Goal: Information Seeking & Learning: Learn about a topic

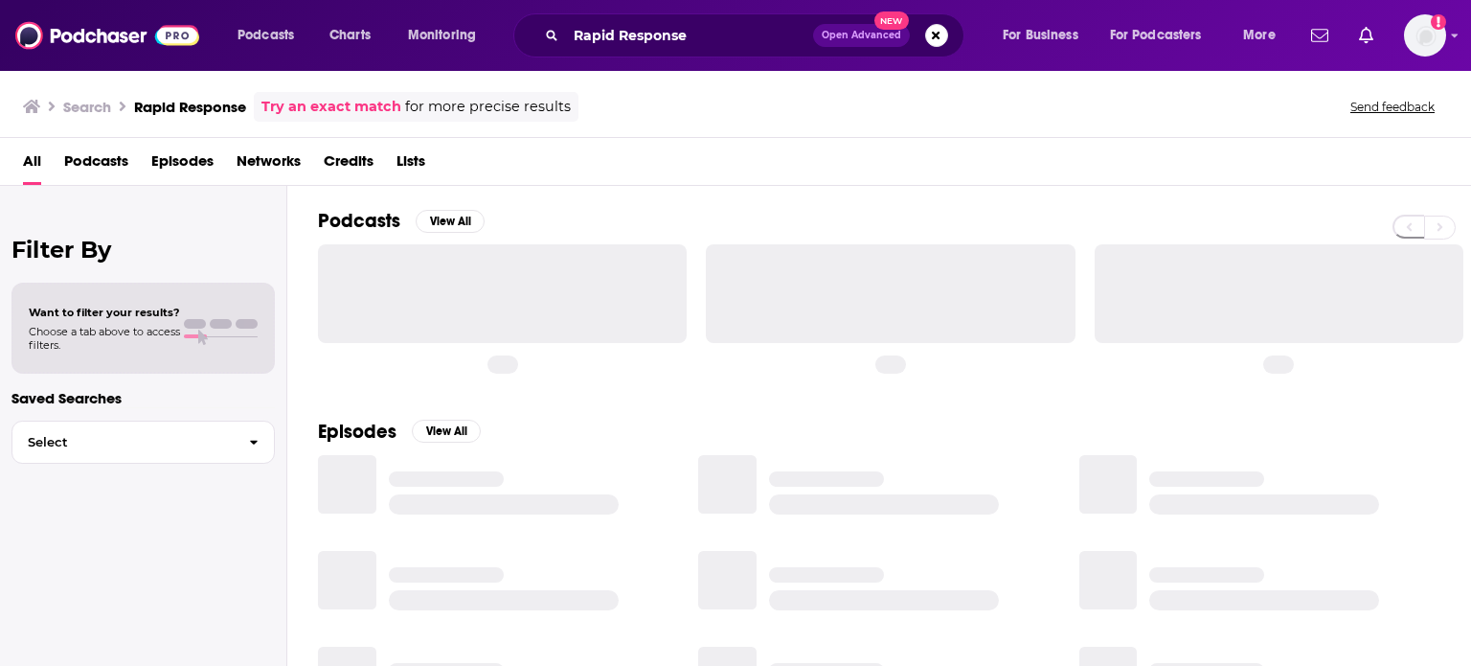
click at [934, 32] on button "Search podcasts, credits, & more..." at bounding box center [936, 35] width 23 height 23
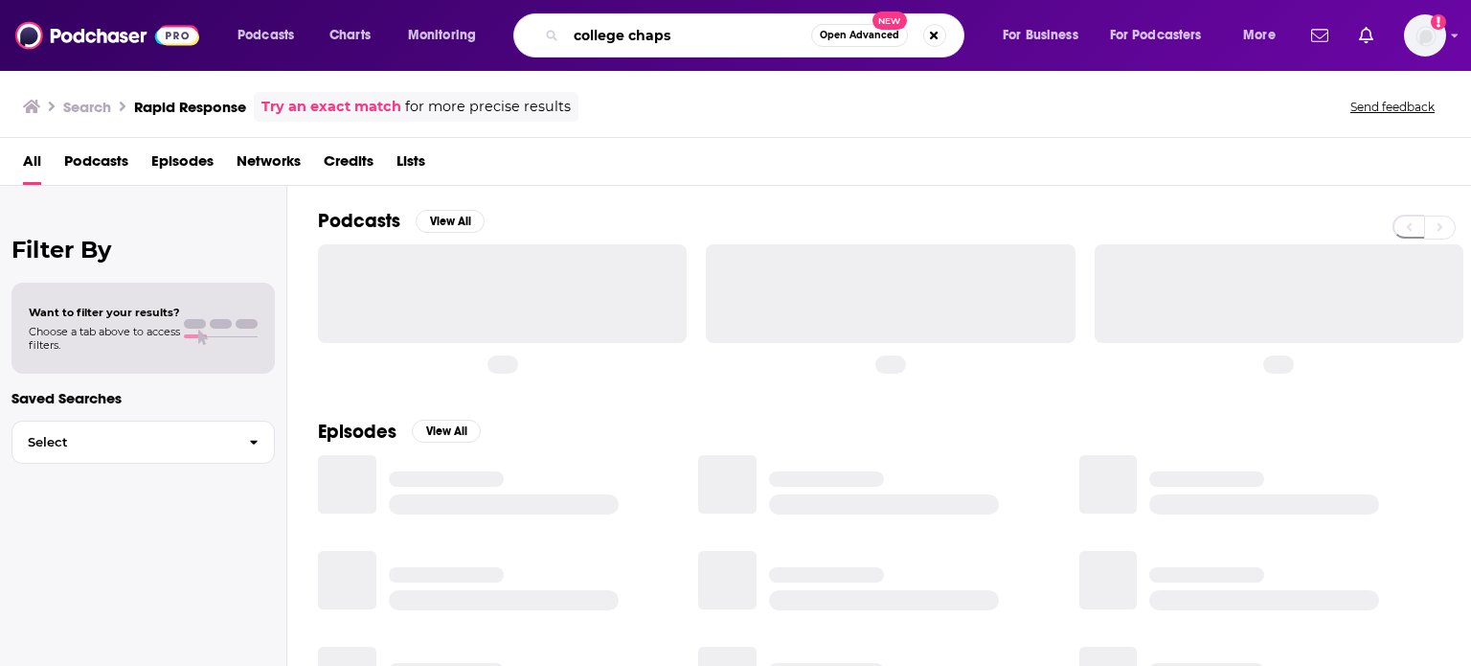
type input "college chaps"
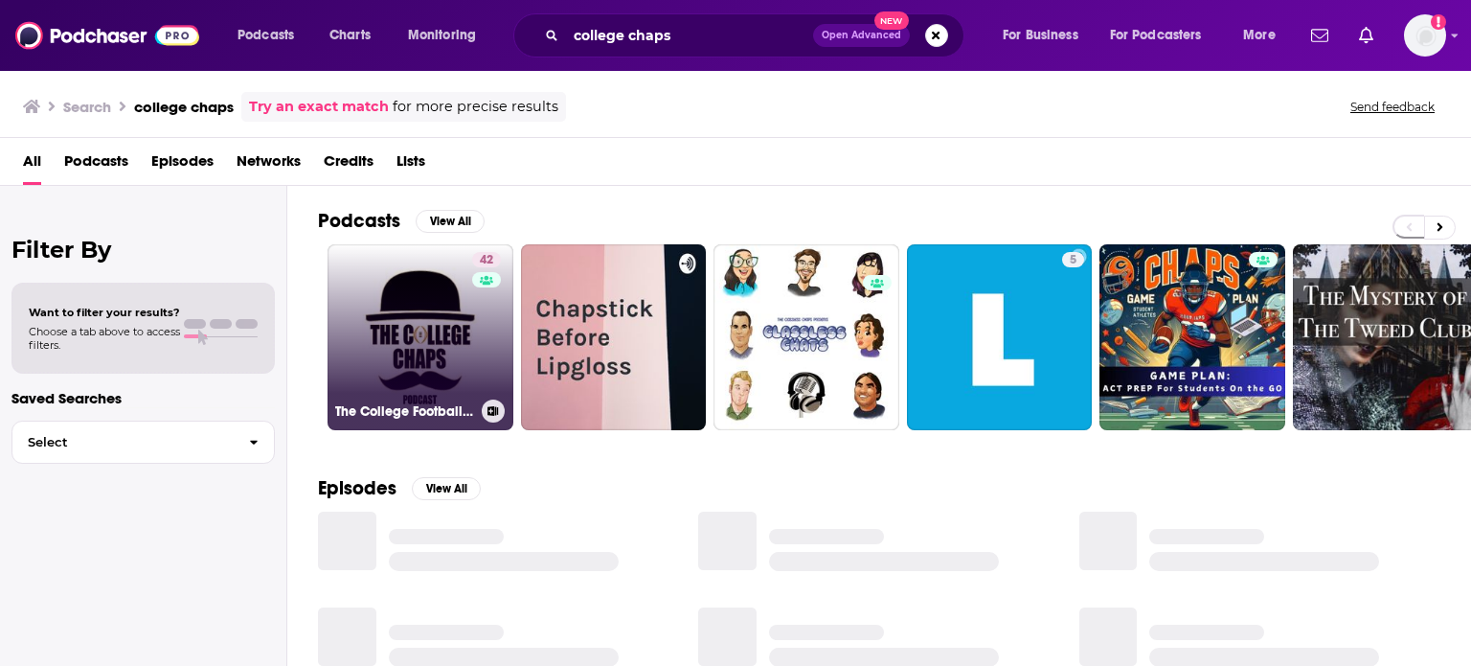
click at [455, 344] on link "42 The College Football Chaps" at bounding box center [420, 337] width 186 height 186
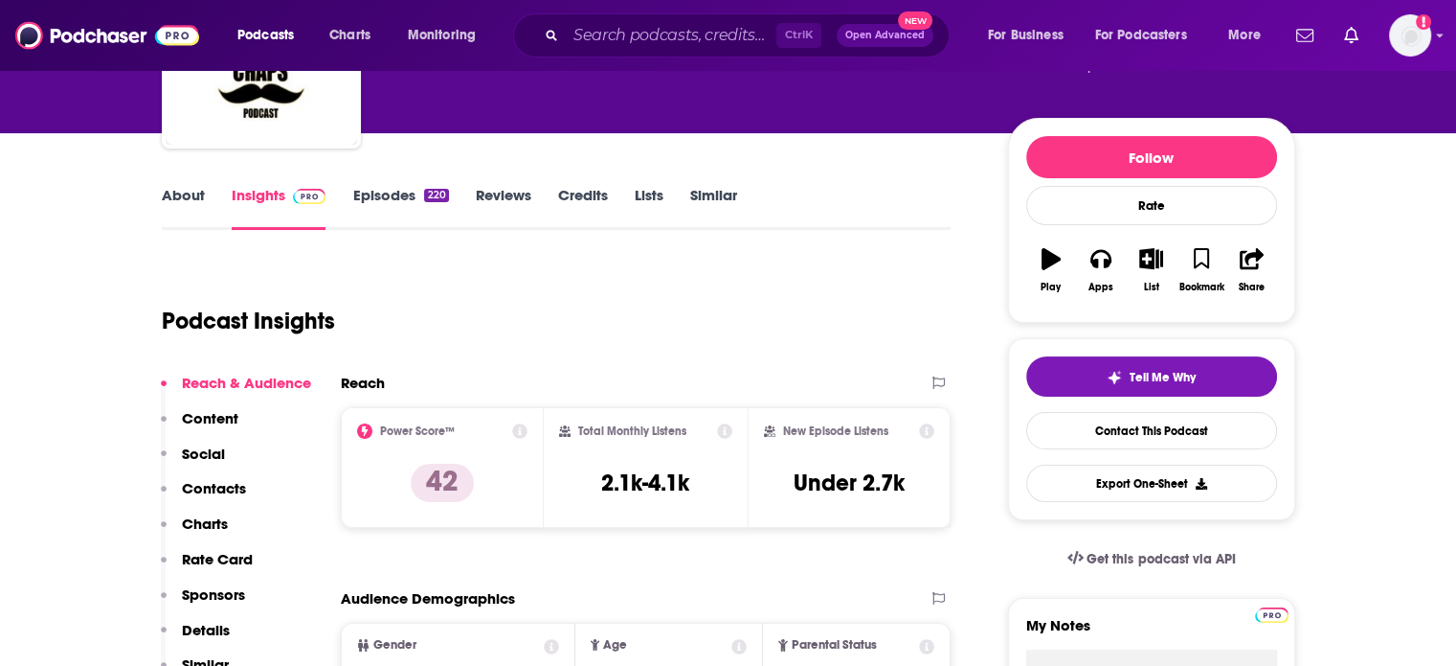
scroll to position [192, 0]
